Goal: Navigation & Orientation: Find specific page/section

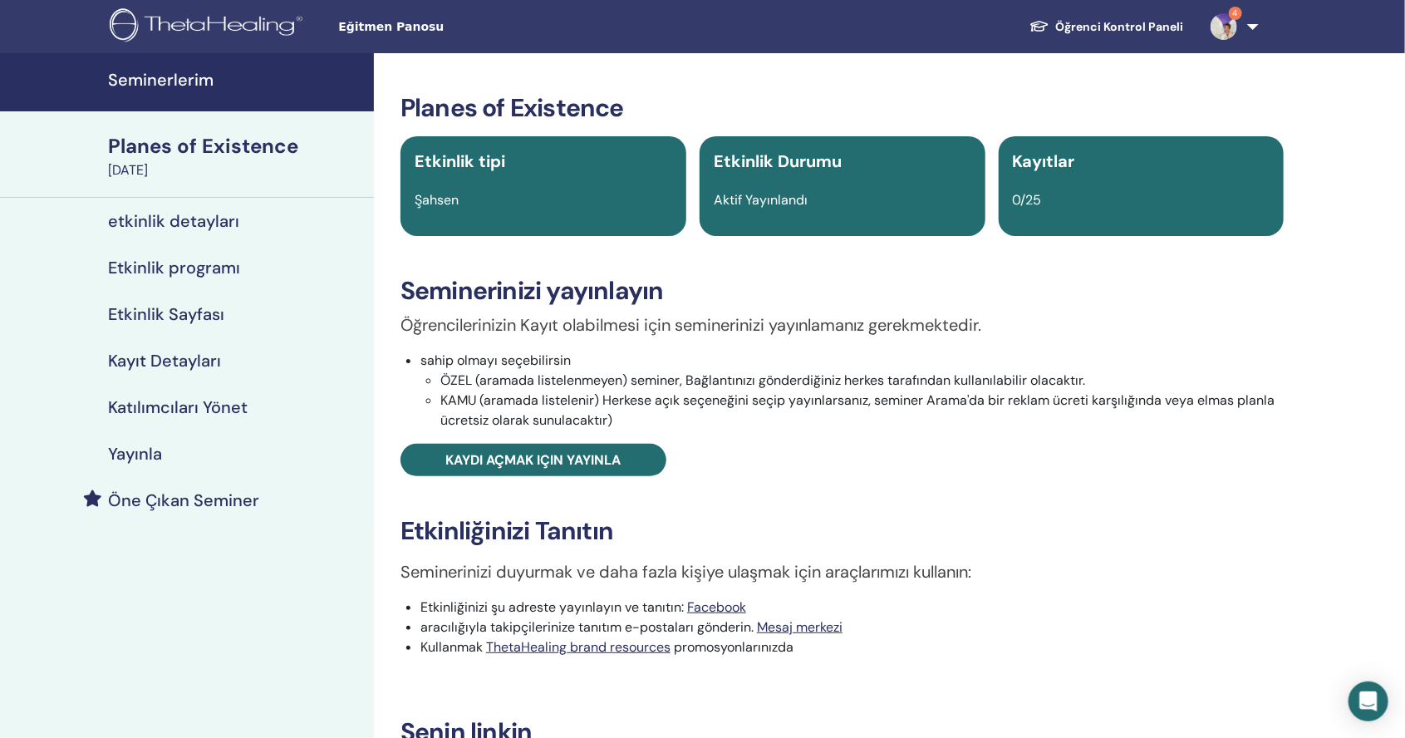
click at [1231, 28] on img at bounding box center [1224, 26] width 27 height 27
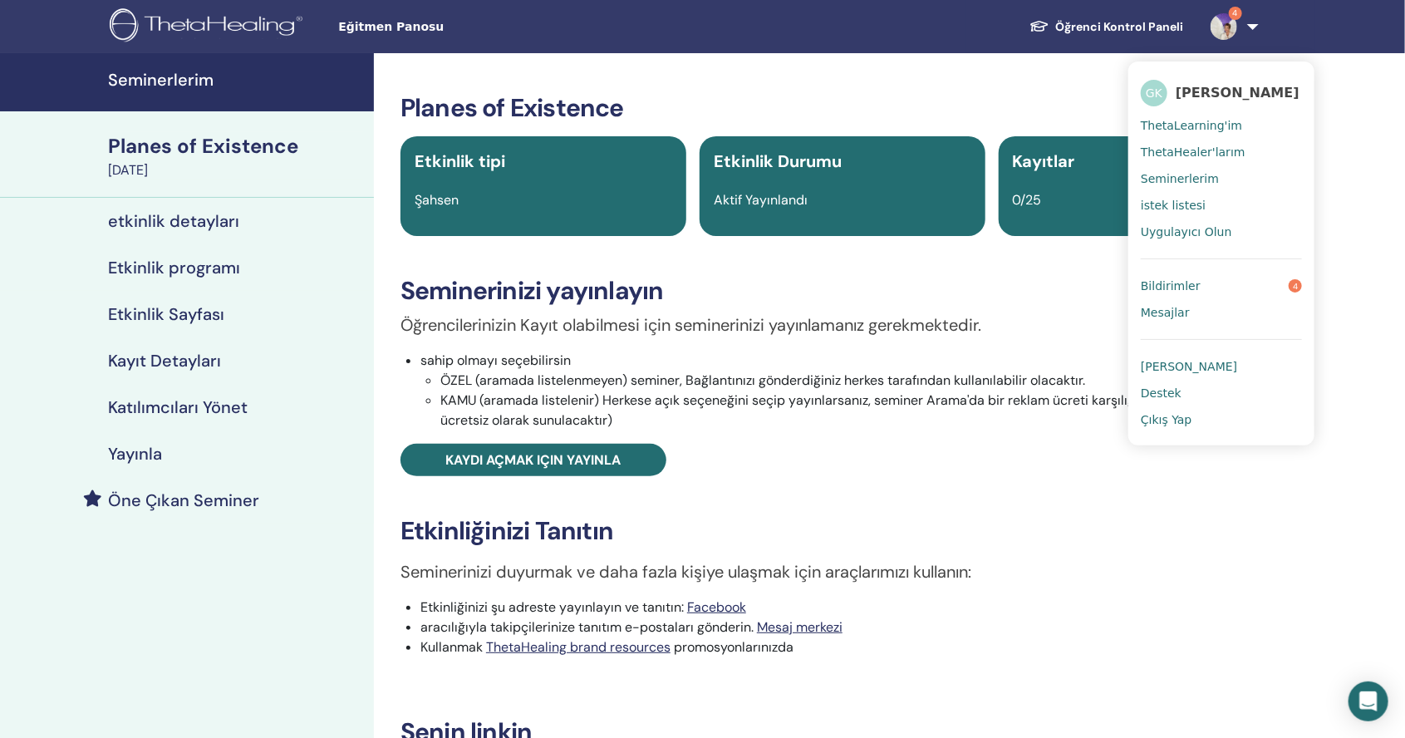
click at [1197, 282] on link "Bildirimler 4" at bounding box center [1221, 286] width 161 height 27
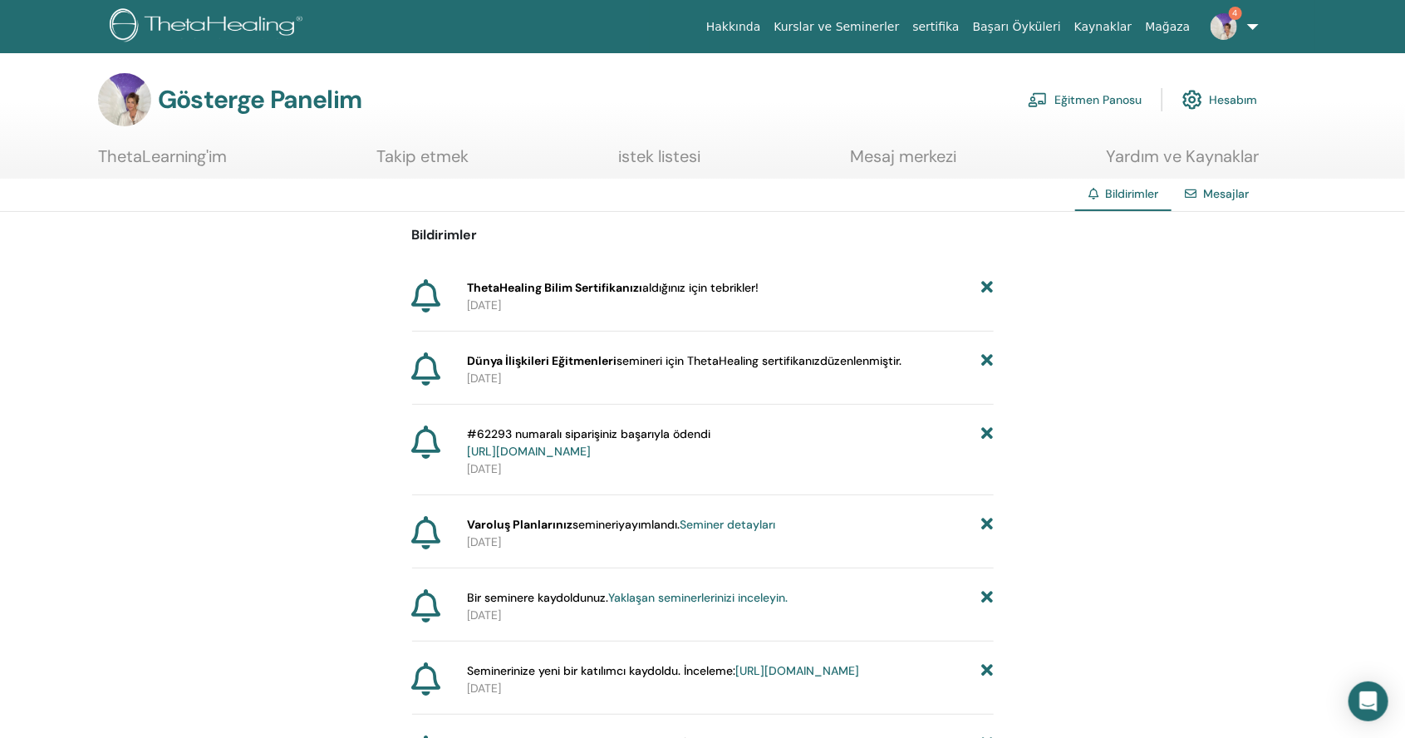
click at [854, 35] on link "Kurslar ve Seminerler" at bounding box center [836, 27] width 139 height 31
